Goal: Information Seeking & Learning: Check status

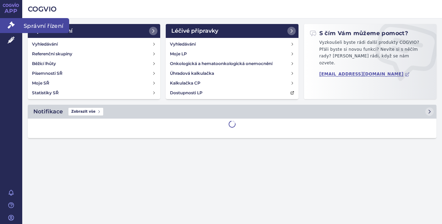
click at [14, 24] on icon at bounding box center [11, 25] width 7 height 7
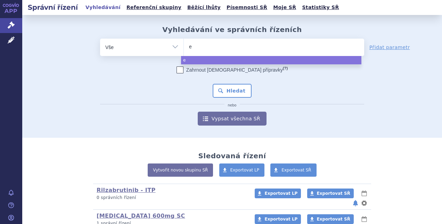
type input "ev"
type input "evr"
type input "evry"
type input "evrysd"
type input "[MEDICAL_DATA]"
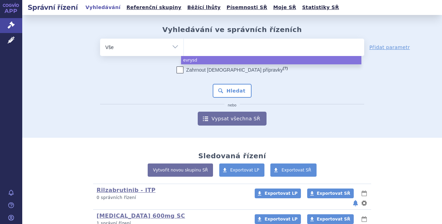
select select "[MEDICAL_DATA]"
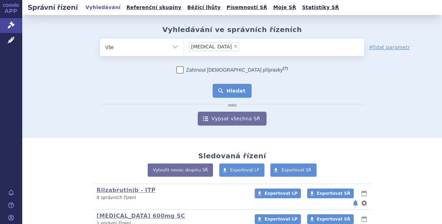
click at [223, 92] on button "Hledat" at bounding box center [232, 91] width 39 height 14
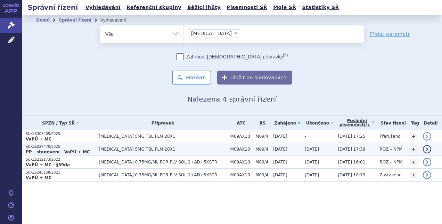
click at [164, 148] on span "[MEDICAL_DATA] 5MG TBL FLM 28X1" at bounding box center [163, 149] width 128 height 5
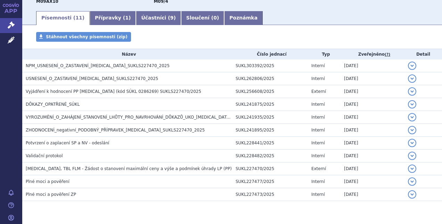
scroll to position [100, 0]
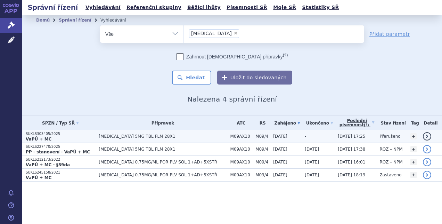
click at [158, 136] on span "[MEDICAL_DATA] 5MG TBL FLM 28X1" at bounding box center [163, 136] width 128 height 5
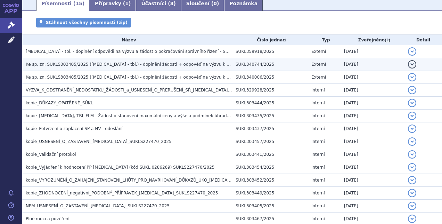
scroll to position [115, 0]
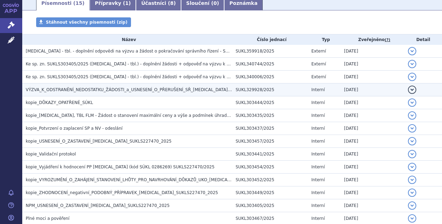
click at [157, 88] on span "VÝZVA_K_ODSTRANĚNÍ_NEDOSTATKU_ŽÁDOSTI_a_USNESENÍ_O_PŘERUŠENÍ_SŘ_[MEDICAL_DATA]_…" at bounding box center [149, 89] width 246 height 5
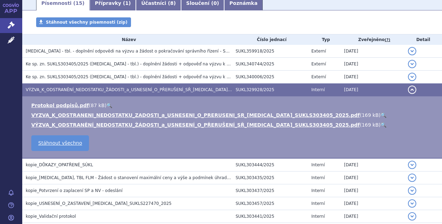
click at [380, 113] on link "🔍" at bounding box center [383, 115] width 6 height 6
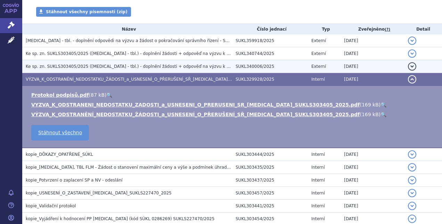
scroll to position [125, 0]
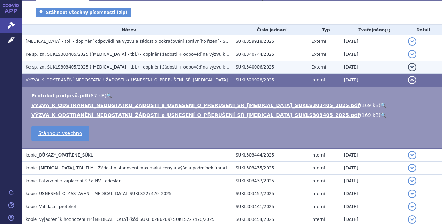
click at [182, 67] on span "Ke sp. zn. SUKLS303405/2025 ([MEDICAL_DATA] - tbl.) - doplnění žádosti + odpově…" at bounding box center [173, 67] width 294 height 5
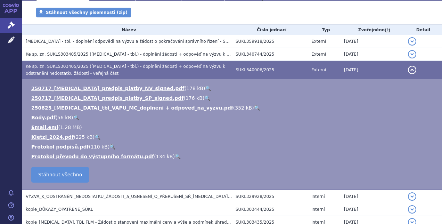
click at [254, 106] on link "🔍" at bounding box center [257, 108] width 6 height 6
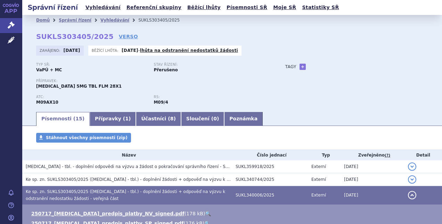
click at [214, 65] on p "Stav řízení:" at bounding box center [209, 65] width 110 height 4
drag, startPoint x: 206, startPoint y: 32, endPoint x: 245, endPoint y: 138, distance: 112.9
click at [245, 138] on div "Stáhnout všechny písemnosti (zip)" at bounding box center [232, 141] width 420 height 17
drag, startPoint x: 245, startPoint y: 138, endPoint x: 202, endPoint y: 34, distance: 113.1
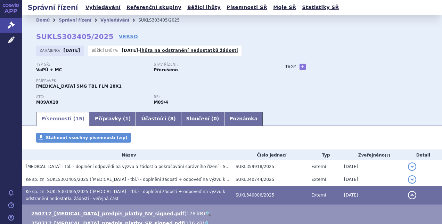
click at [202, 34] on div "Domů Správní řízení Vyhledávání SUKLS303405/2025 SUKLS303405/2025 VERSO [GEOGRA…" at bounding box center [232, 67] width 420 height 85
click at [228, 87] on div "Přípravek: [MEDICAL_DATA] 5MG TBL FLM 28X1" at bounding box center [153, 84] width 235 height 10
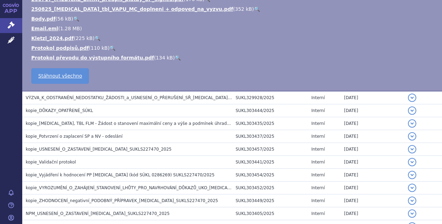
scroll to position [224, 0]
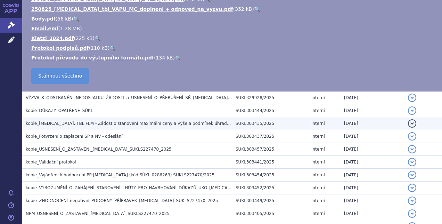
click at [186, 123] on span "kopie_[MEDICAL_DATA], TBL FLM - Žádost o stanovení maximální ceny a výše a podm…" at bounding box center [135, 123] width 219 height 5
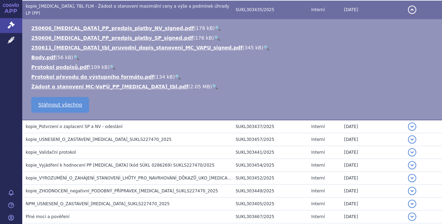
scroll to position [108, 0]
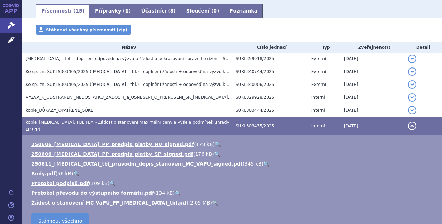
click at [263, 161] on link "🔍" at bounding box center [266, 164] width 6 height 6
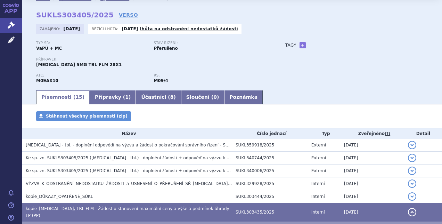
scroll to position [0, 0]
